Goal: Task Accomplishment & Management: Complete application form

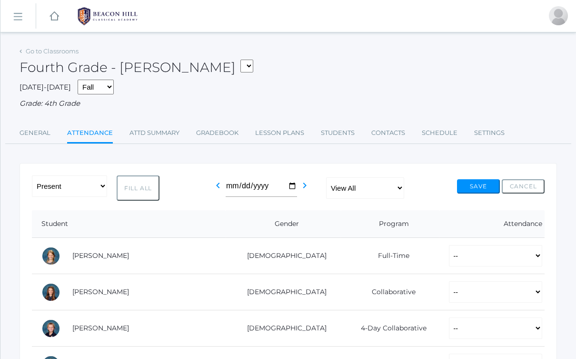
scroll to position [15, 0]
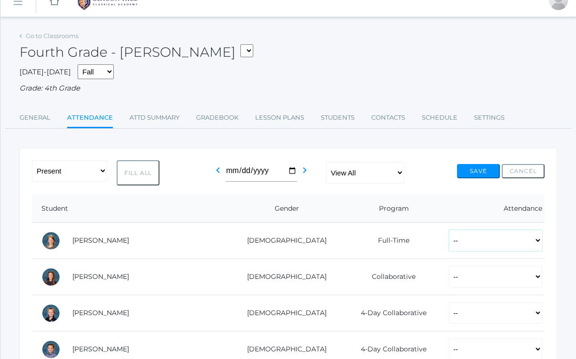
select select "P"
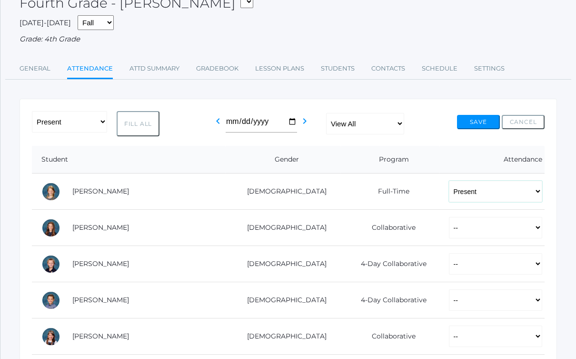
scroll to position [73, 0]
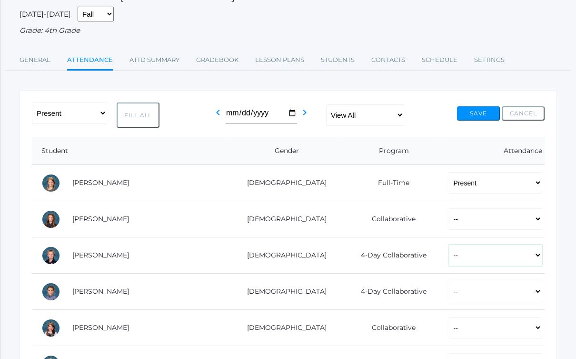
select select "P"
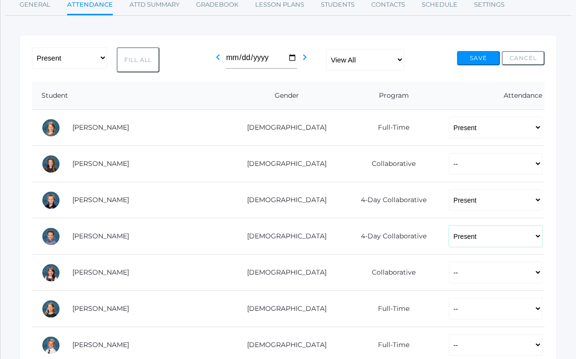
scroll to position [137, 0]
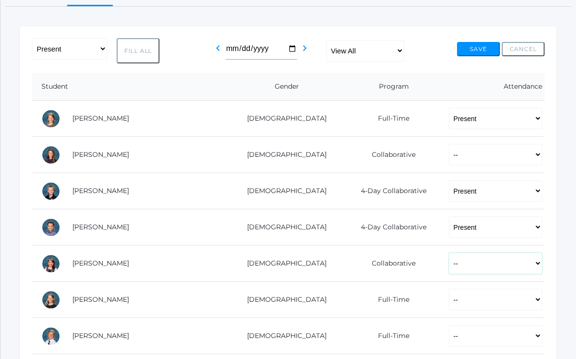
select select "P"
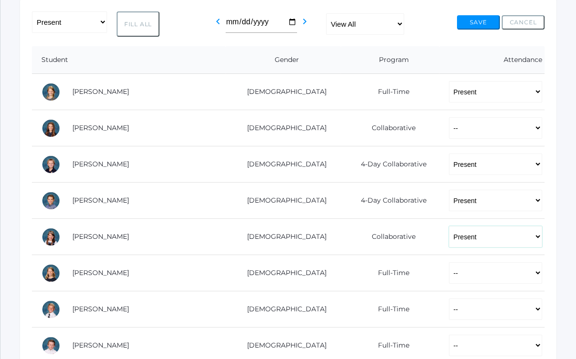
scroll to position [165, 0]
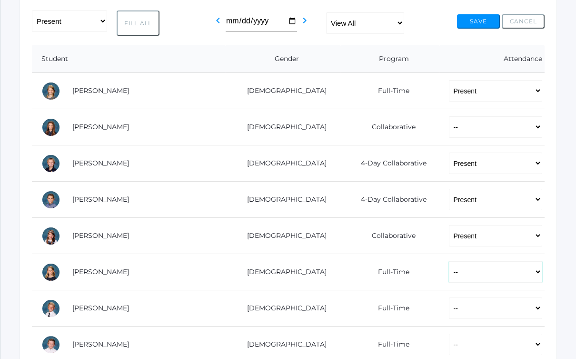
select select "P"
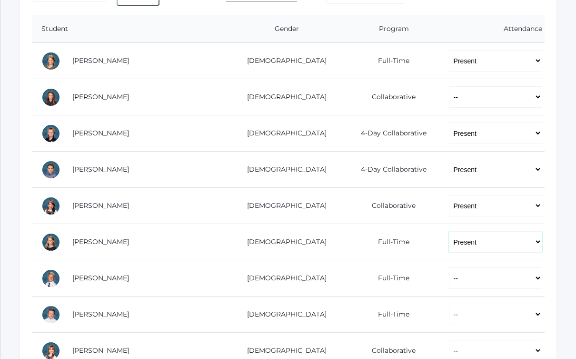
scroll to position [196, 0]
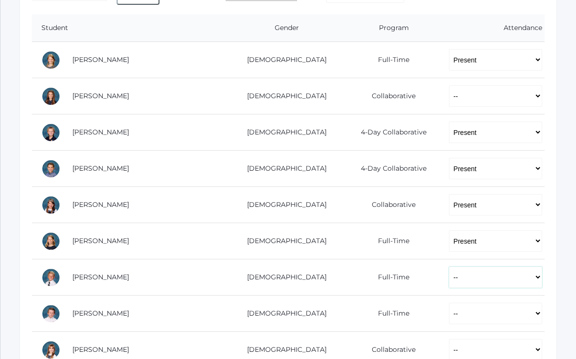
select select "P"
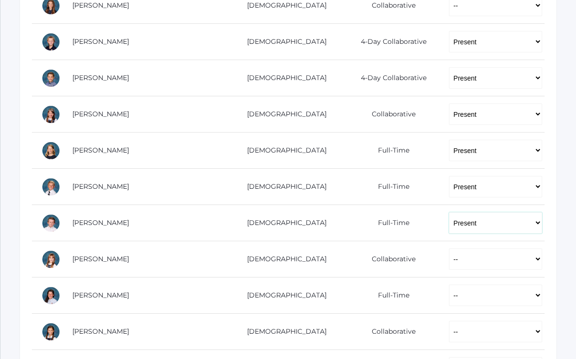
scroll to position [291, 0]
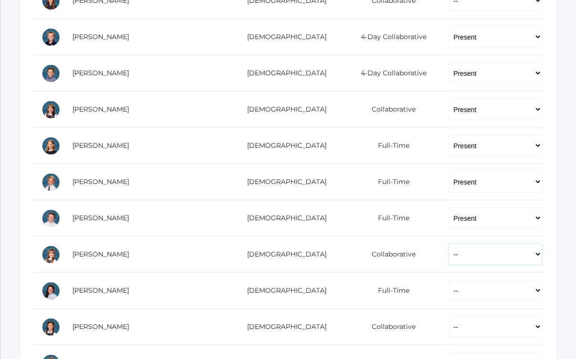
select select "P"
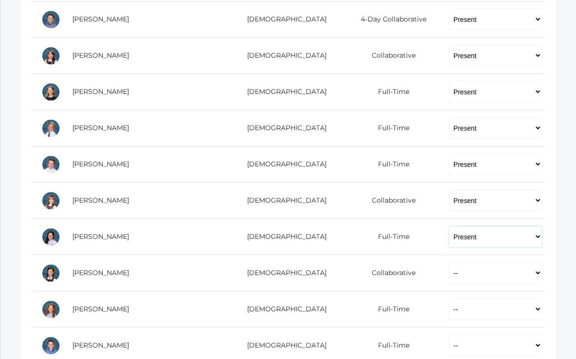
scroll to position [352, 0]
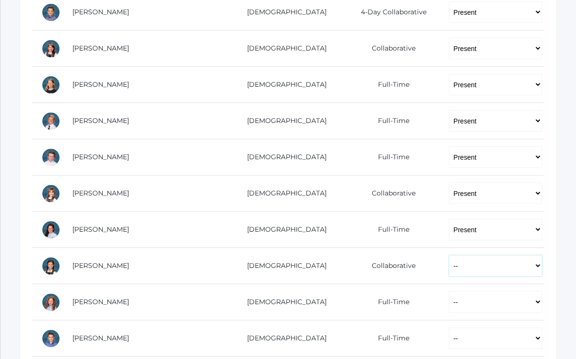
select select "P"
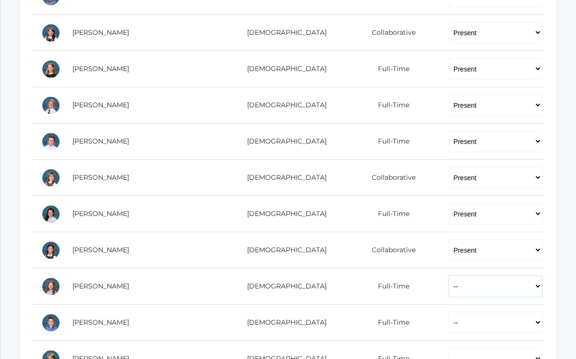
select select "P"
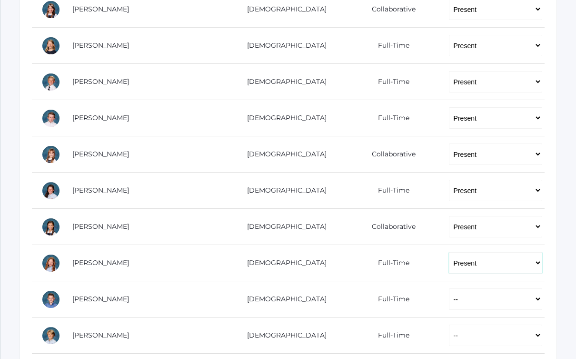
scroll to position [394, 0]
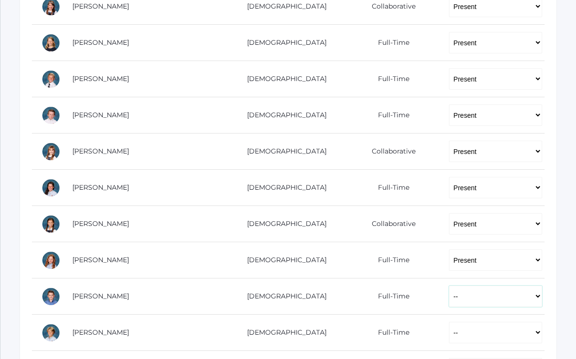
select select "P"
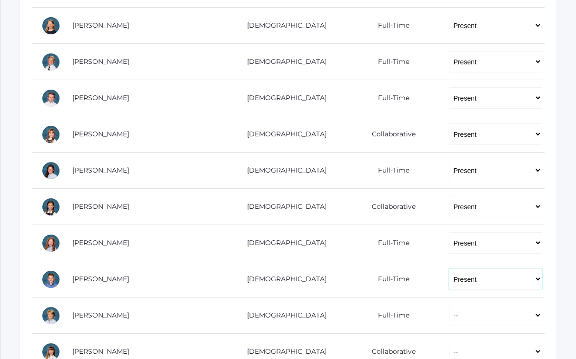
scroll to position [435, 0]
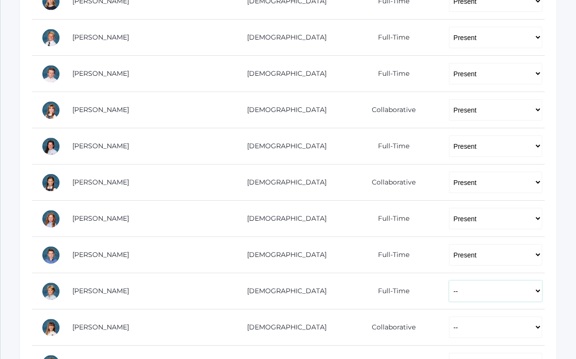
select select "P"
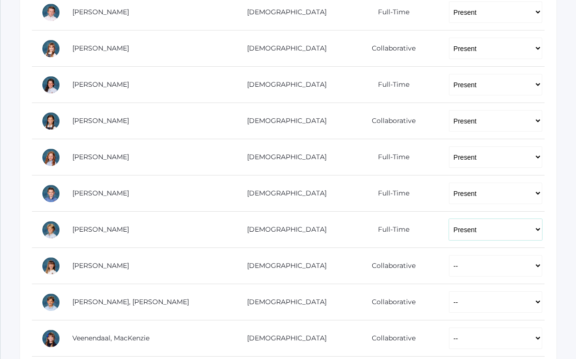
scroll to position [510, 0]
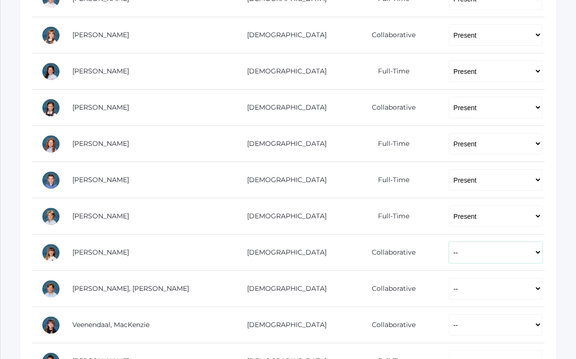
select select "P"
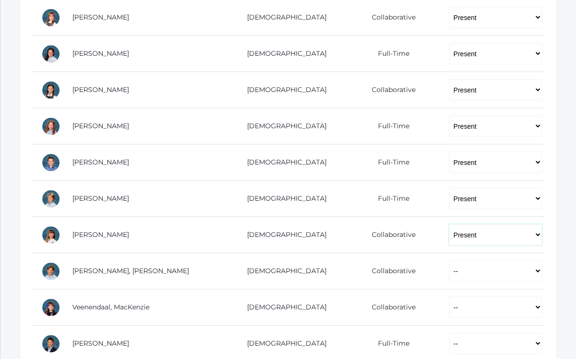
scroll to position [546, 0]
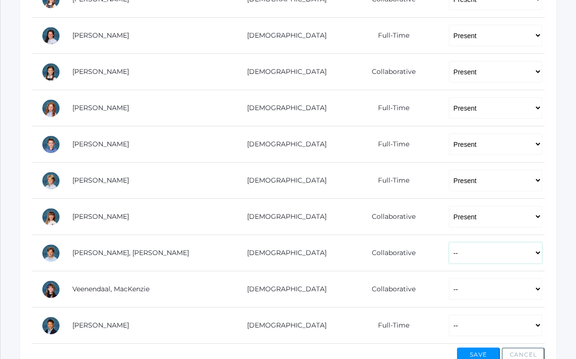
select select "P"
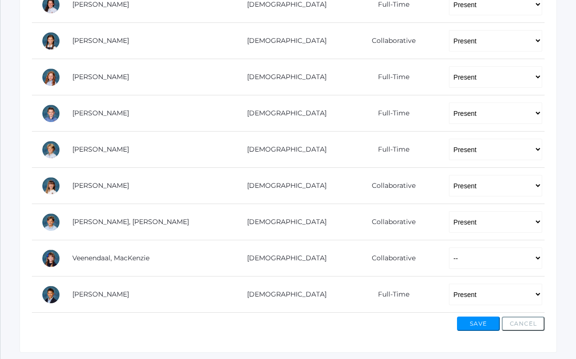
click at [478, 320] on button "Save" at bounding box center [478, 323] width 43 height 14
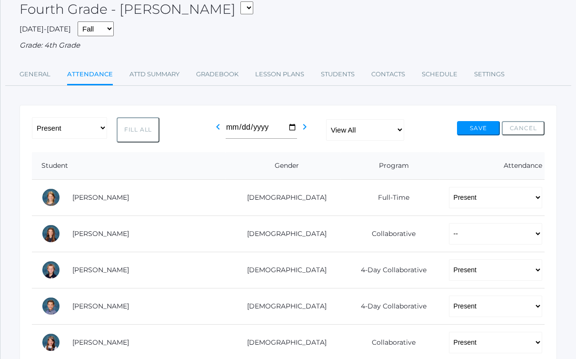
scroll to position [82, 0]
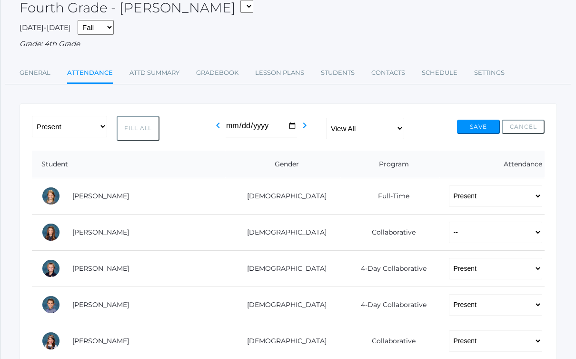
click at [445, 215] on td "-- Present Present-At-Home Tardy Excused Tardy Unexcused Absent Excused Absent …" at bounding box center [492, 232] width 105 height 36
select select "P"
click at [473, 122] on button "Save" at bounding box center [478, 127] width 43 height 14
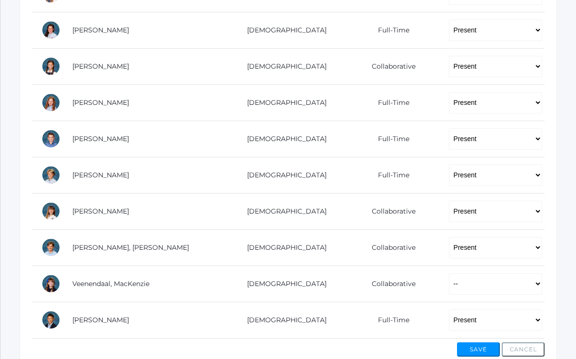
scroll to position [574, 0]
